Goal: Information Seeking & Learning: Find specific fact

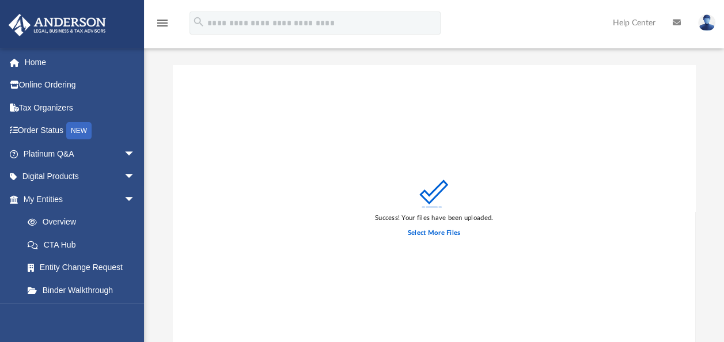
scroll to position [283, 513]
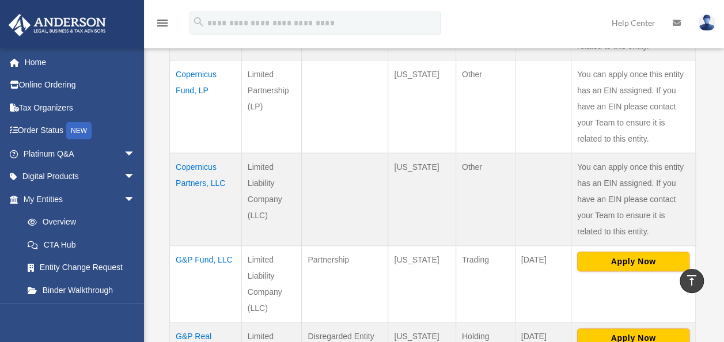
scroll to position [518, 0]
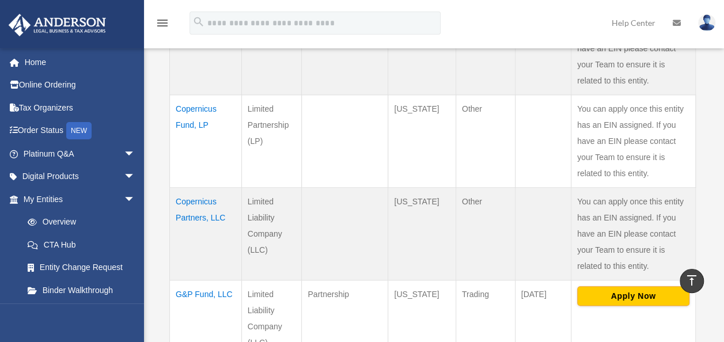
click at [189, 101] on td "Copernicus Fund, LP" at bounding box center [206, 141] width 72 height 93
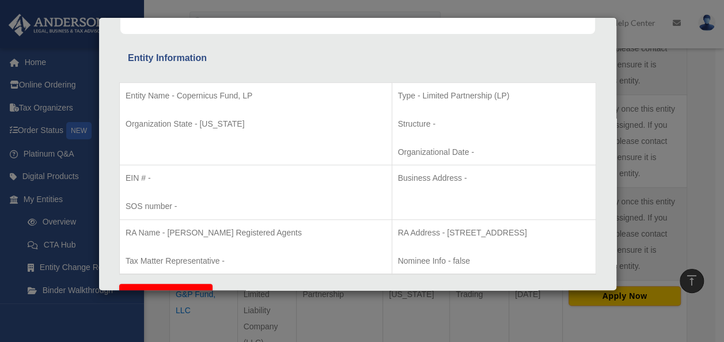
scroll to position [0, 0]
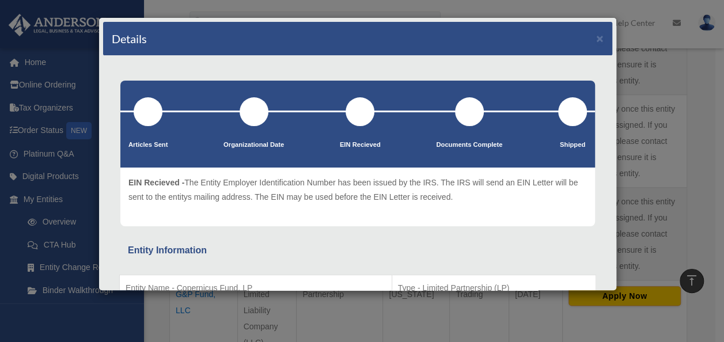
click at [702, 99] on div "Details × Articles Sent Organizational Date" at bounding box center [362, 171] width 724 height 342
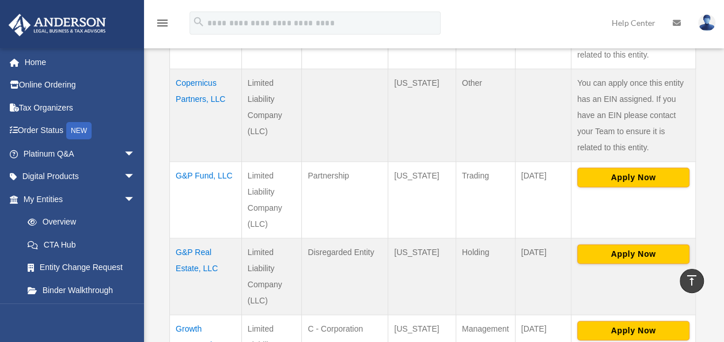
scroll to position [749, 0]
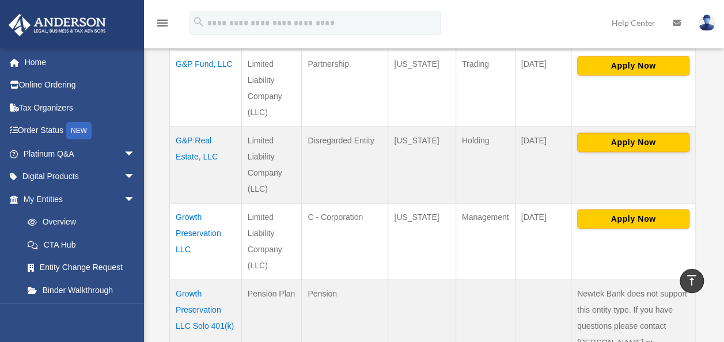
click at [195, 217] on td "Growth Preservation LLC" at bounding box center [206, 241] width 72 height 77
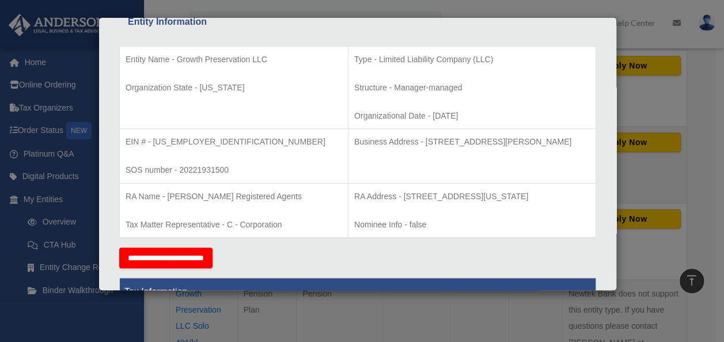
scroll to position [230, 0]
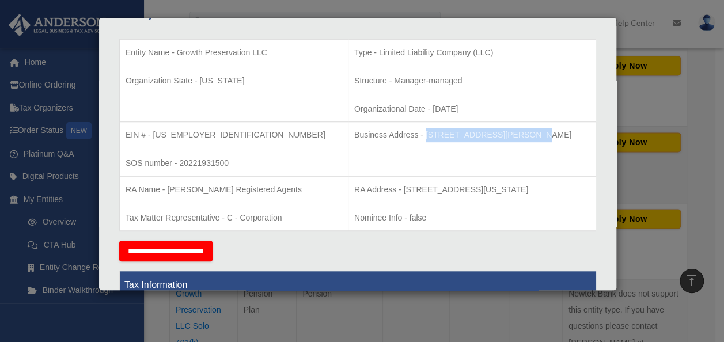
drag, startPoint x: 370, startPoint y: 132, endPoint x: 465, endPoint y: 134, distance: 95.6
click at [465, 134] on p "Business Address - [STREET_ADDRESS][PERSON_NAME]" at bounding box center [472, 135] width 236 height 14
copy p "[STREET_ADDRESS][PERSON_NAME]"
drag, startPoint x: 533, startPoint y: 187, endPoint x: 487, endPoint y: 189, distance: 46.1
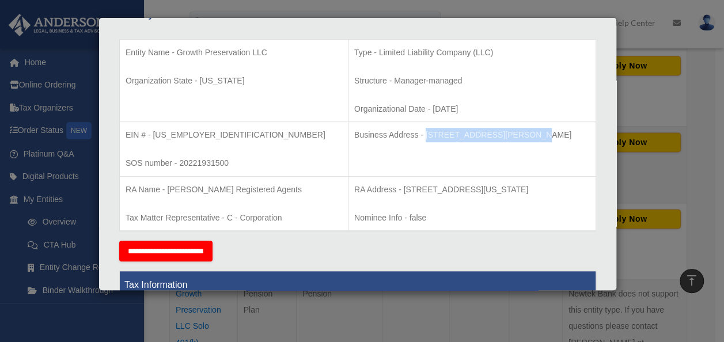
click at [487, 189] on p "RA Address - [STREET_ADDRESS][US_STATE]" at bounding box center [472, 190] width 236 height 14
drag, startPoint x: 369, startPoint y: 132, endPoint x: 467, endPoint y: 135, distance: 98.5
click at [467, 135] on p "Business Address - [STREET_ADDRESS][PERSON_NAME]" at bounding box center [472, 135] width 236 height 14
click at [461, 135] on p "Business Address - [STREET_ADDRESS][PERSON_NAME]" at bounding box center [472, 135] width 236 height 14
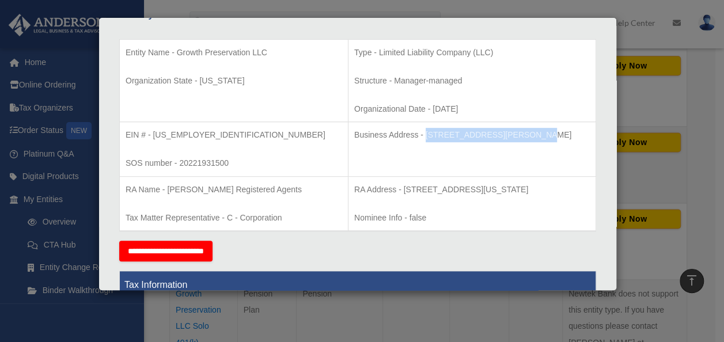
click at [436, 137] on p "Business Address - [STREET_ADDRESS][PERSON_NAME]" at bounding box center [472, 135] width 236 height 14
drag, startPoint x: 370, startPoint y: 134, endPoint x: 466, endPoint y: 135, distance: 96.7
click at [466, 135] on p "Business Address - [STREET_ADDRESS][PERSON_NAME]" at bounding box center [472, 135] width 236 height 14
drag, startPoint x: 466, startPoint y: 135, endPoint x: 455, endPoint y: 134, distance: 11.6
click at [455, 134] on p "Business Address - [STREET_ADDRESS][PERSON_NAME]" at bounding box center [472, 135] width 236 height 14
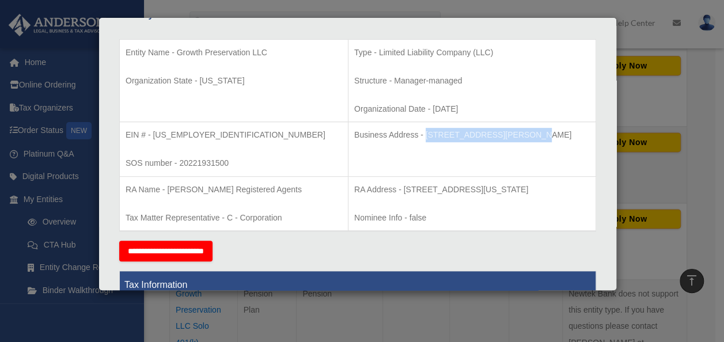
click at [443, 134] on p "Business Address - [STREET_ADDRESS][PERSON_NAME]" at bounding box center [472, 135] width 236 height 14
drag, startPoint x: 369, startPoint y: 135, endPoint x: 469, endPoint y: 131, distance: 99.7
click at [469, 131] on p "Business Address - [STREET_ADDRESS][PERSON_NAME]" at bounding box center [472, 135] width 236 height 14
click at [465, 133] on p "Business Address - [STREET_ADDRESS][PERSON_NAME]" at bounding box center [472, 135] width 236 height 14
click at [375, 136] on p "Business Address - [STREET_ADDRESS][PERSON_NAME]" at bounding box center [472, 135] width 236 height 14
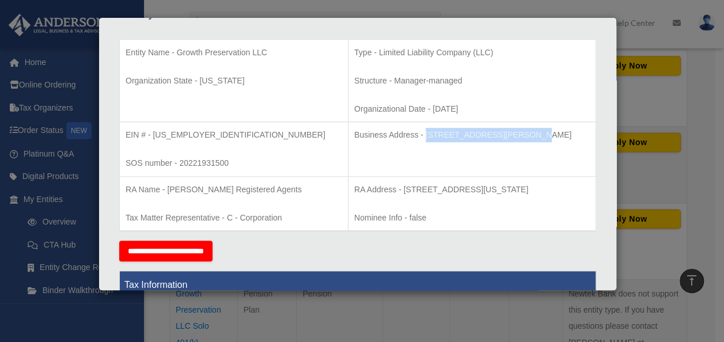
drag, startPoint x: 369, startPoint y: 131, endPoint x: 465, endPoint y: 134, distance: 96.8
click at [465, 134] on p "Business Address - [STREET_ADDRESS][PERSON_NAME]" at bounding box center [472, 135] width 236 height 14
copy p "[STREET_ADDRESS][PERSON_NAME]"
click at [501, 135] on p "Business Address - [STREET_ADDRESS][PERSON_NAME]" at bounding box center [472, 135] width 236 height 14
drag, startPoint x: 370, startPoint y: 135, endPoint x: 466, endPoint y: 134, distance: 96.7
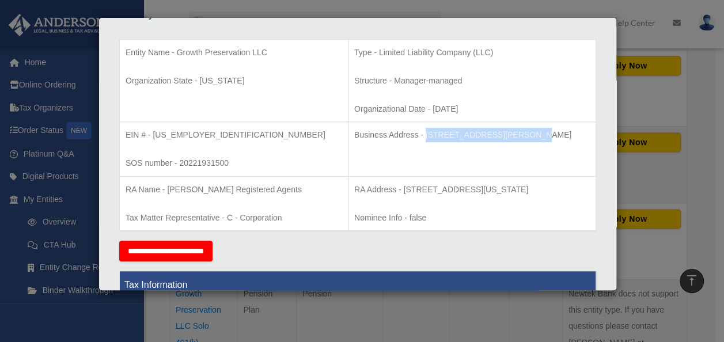
click at [466, 134] on p "Business Address - [STREET_ADDRESS][PERSON_NAME]" at bounding box center [472, 135] width 236 height 14
click at [487, 136] on p "Business Address - [STREET_ADDRESS][PERSON_NAME]" at bounding box center [472, 135] width 236 height 14
drag, startPoint x: 378, startPoint y: 134, endPoint x: 464, endPoint y: 134, distance: 86.4
click at [464, 134] on p "Business Address - [STREET_ADDRESS][PERSON_NAME]" at bounding box center [472, 135] width 236 height 14
drag, startPoint x: 464, startPoint y: 134, endPoint x: 450, endPoint y: 135, distance: 13.9
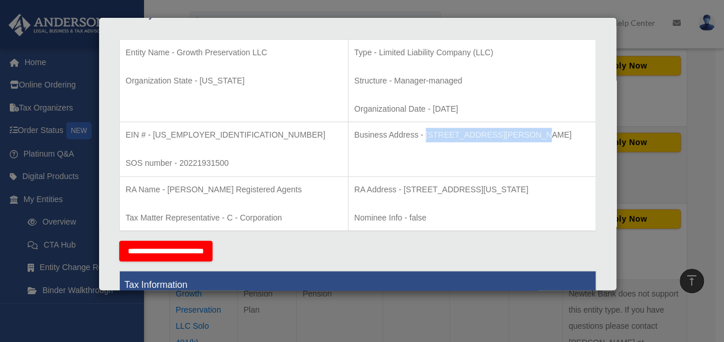
copy p "[STREET_ADDRESS][PERSON_NAME]"
drag, startPoint x: 526, startPoint y: 132, endPoint x: 553, endPoint y: 131, distance: 27.6
click at [553, 131] on p "Business Address - [STREET_ADDRESS][PERSON_NAME]" at bounding box center [472, 135] width 236 height 14
drag, startPoint x: 553, startPoint y: 131, endPoint x: 543, endPoint y: 134, distance: 10.6
copy p "89121"
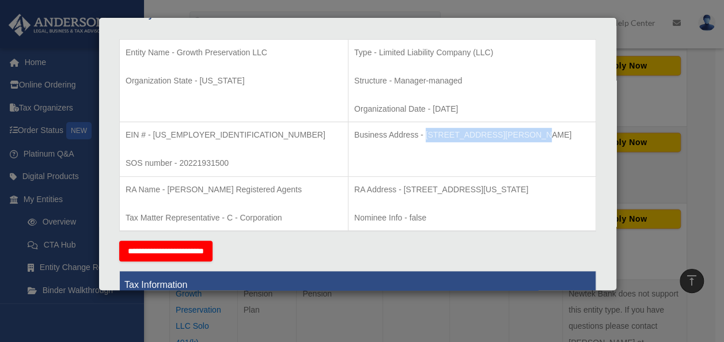
copy p "89121"
click at [687, 162] on div "Details × Articles Sent Organizational Date" at bounding box center [362, 171] width 724 height 342
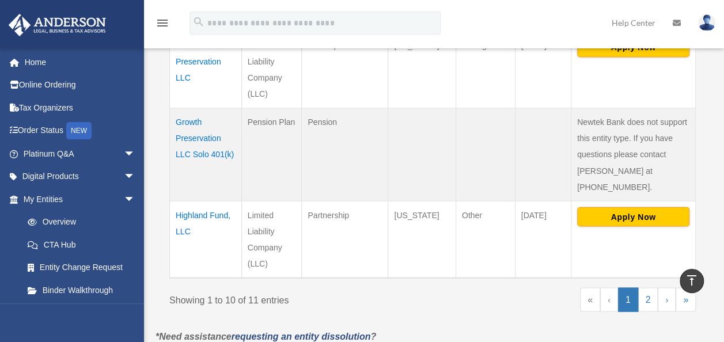
scroll to position [921, 0]
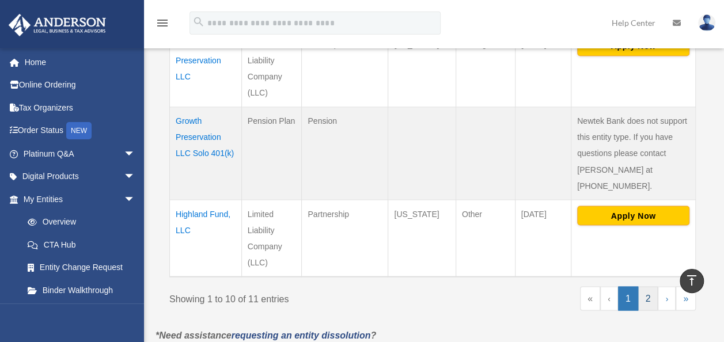
click at [649, 286] on link "2" at bounding box center [648, 298] width 20 height 24
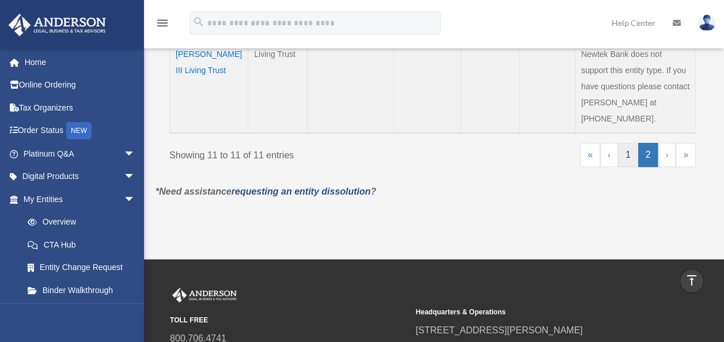
click at [623, 143] on link "1" at bounding box center [628, 155] width 20 height 24
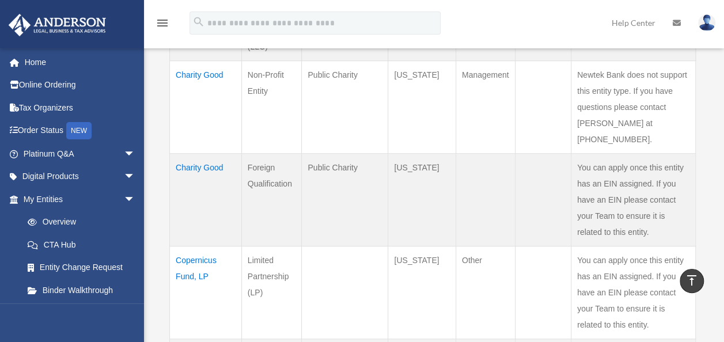
scroll to position [403, 0]
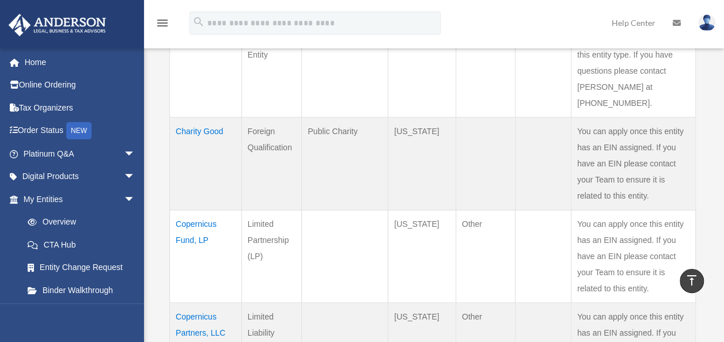
drag, startPoint x: 486, startPoint y: 202, endPoint x: 378, endPoint y: 206, distance: 108.3
click at [378, 210] on tr "Copernicus Fund, LP Limited Partnership (LP) [US_STATE] Other" at bounding box center [433, 256] width 526 height 93
drag, startPoint x: 378, startPoint y: 206, endPoint x: 411, endPoint y: 210, distance: 33.6
click at [411, 210] on td "[US_STATE]" at bounding box center [421, 256] width 67 height 93
click at [487, 210] on td "Other" at bounding box center [484, 256] width 59 height 93
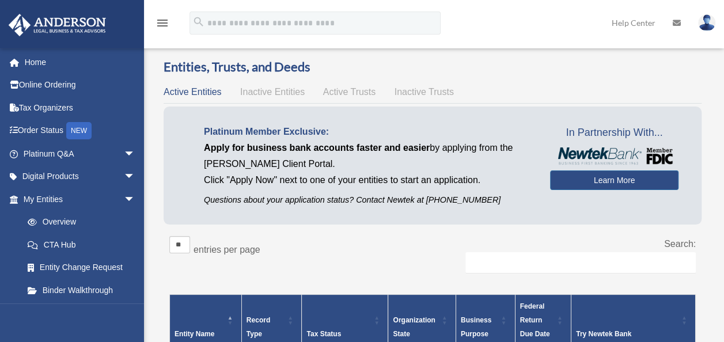
scroll to position [0, 0]
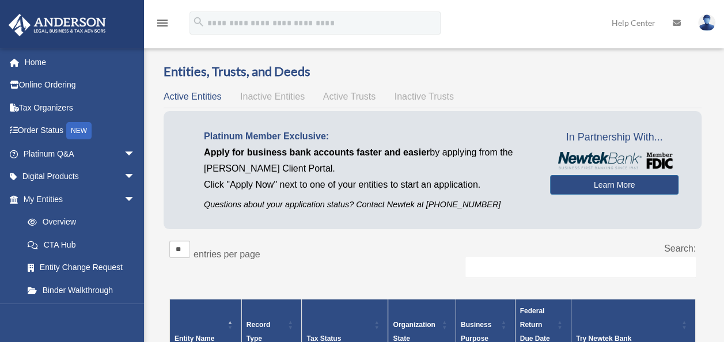
click at [346, 92] on span "Active Trusts" at bounding box center [349, 97] width 53 height 10
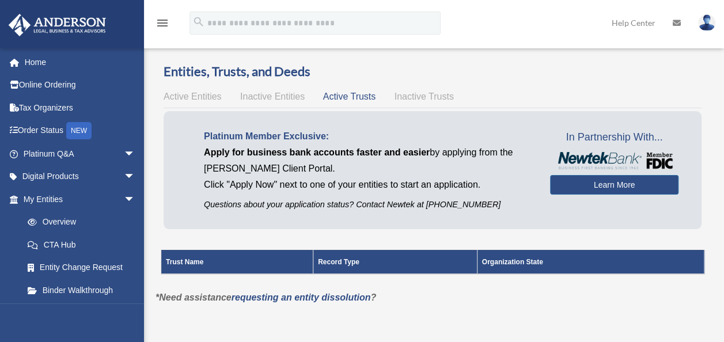
click at [401, 94] on span "Inactive Trusts" at bounding box center [423, 97] width 59 height 10
click at [182, 94] on span "Active Entities" at bounding box center [193, 97] width 58 height 10
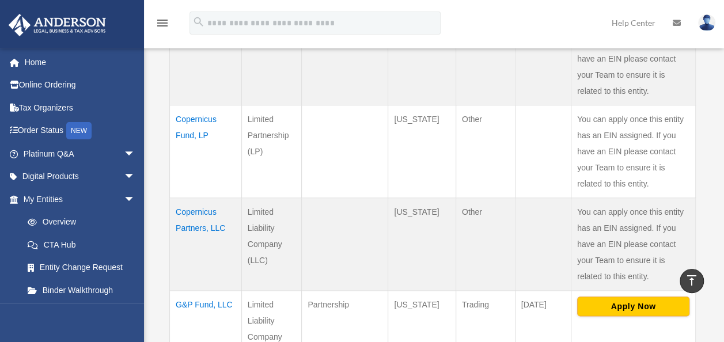
scroll to position [461, 0]
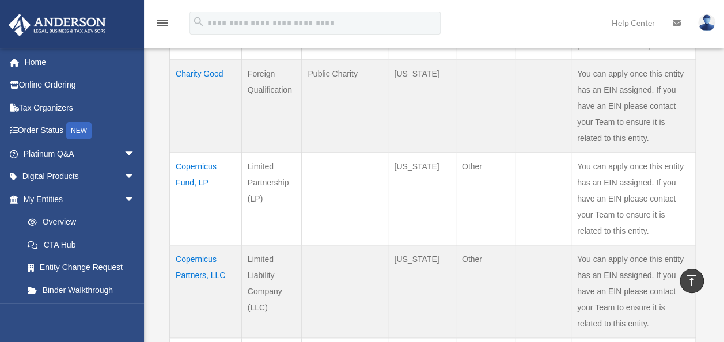
drag, startPoint x: 410, startPoint y: 146, endPoint x: 491, endPoint y: 267, distance: 144.9
click at [491, 267] on tbody "2445 Garmisch LLC Limited Liability Company (LLC) Disregarded Entity [US_STATE]…" at bounding box center [433, 313] width 526 height 847
drag, startPoint x: 491, startPoint y: 267, endPoint x: 472, endPoint y: 239, distance: 33.2
click at [472, 245] on td "Other" at bounding box center [484, 291] width 59 height 93
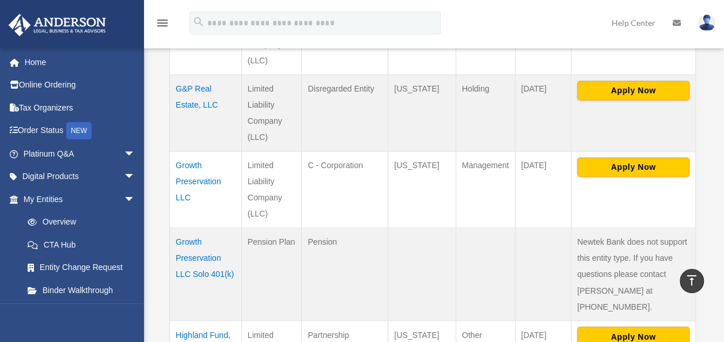
scroll to position [806, 0]
